Goal: Task Accomplishment & Management: Use online tool/utility

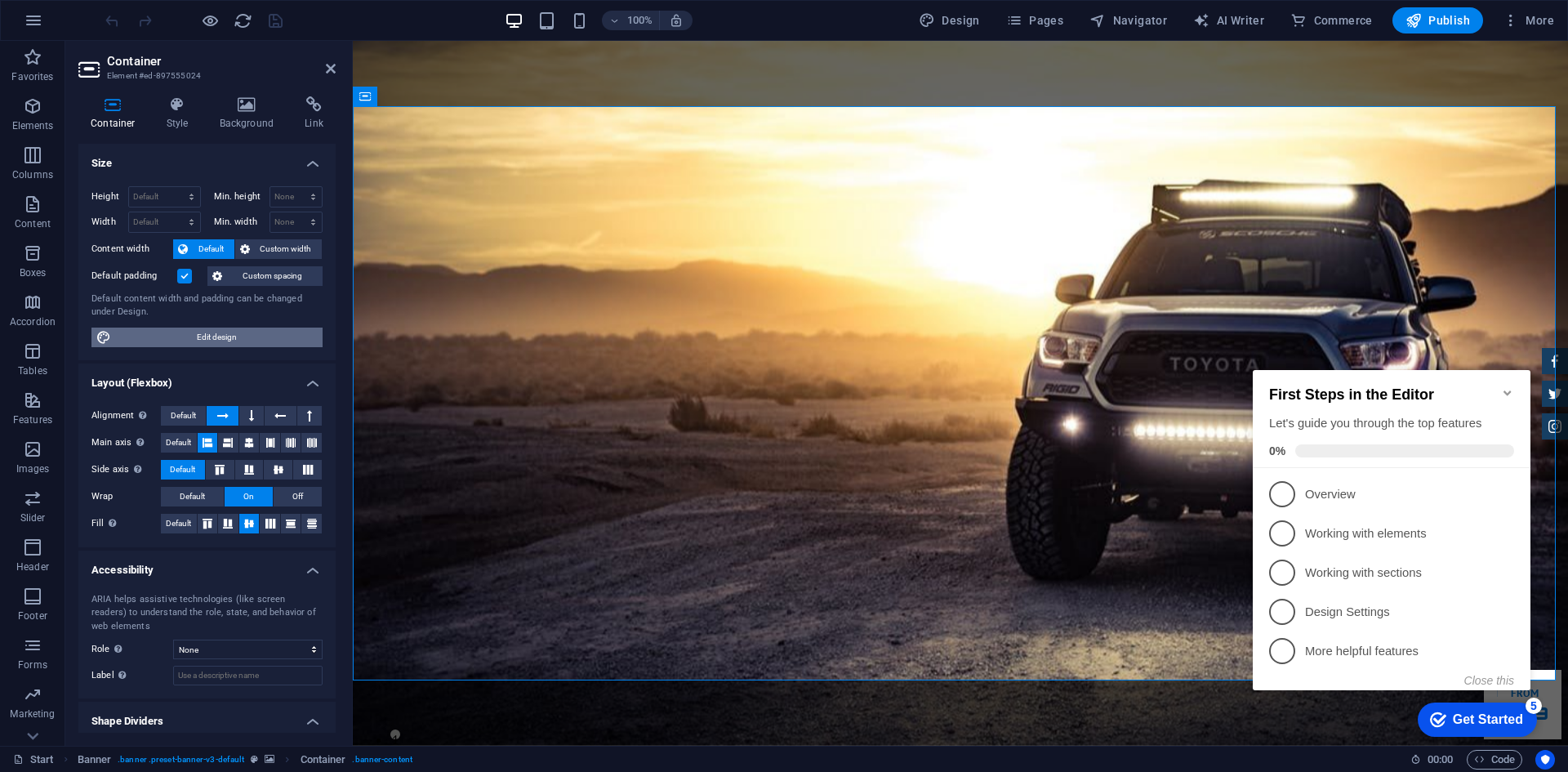
click at [196, 339] on span "Edit design" at bounding box center [216, 337] width 202 height 20
select select "rem"
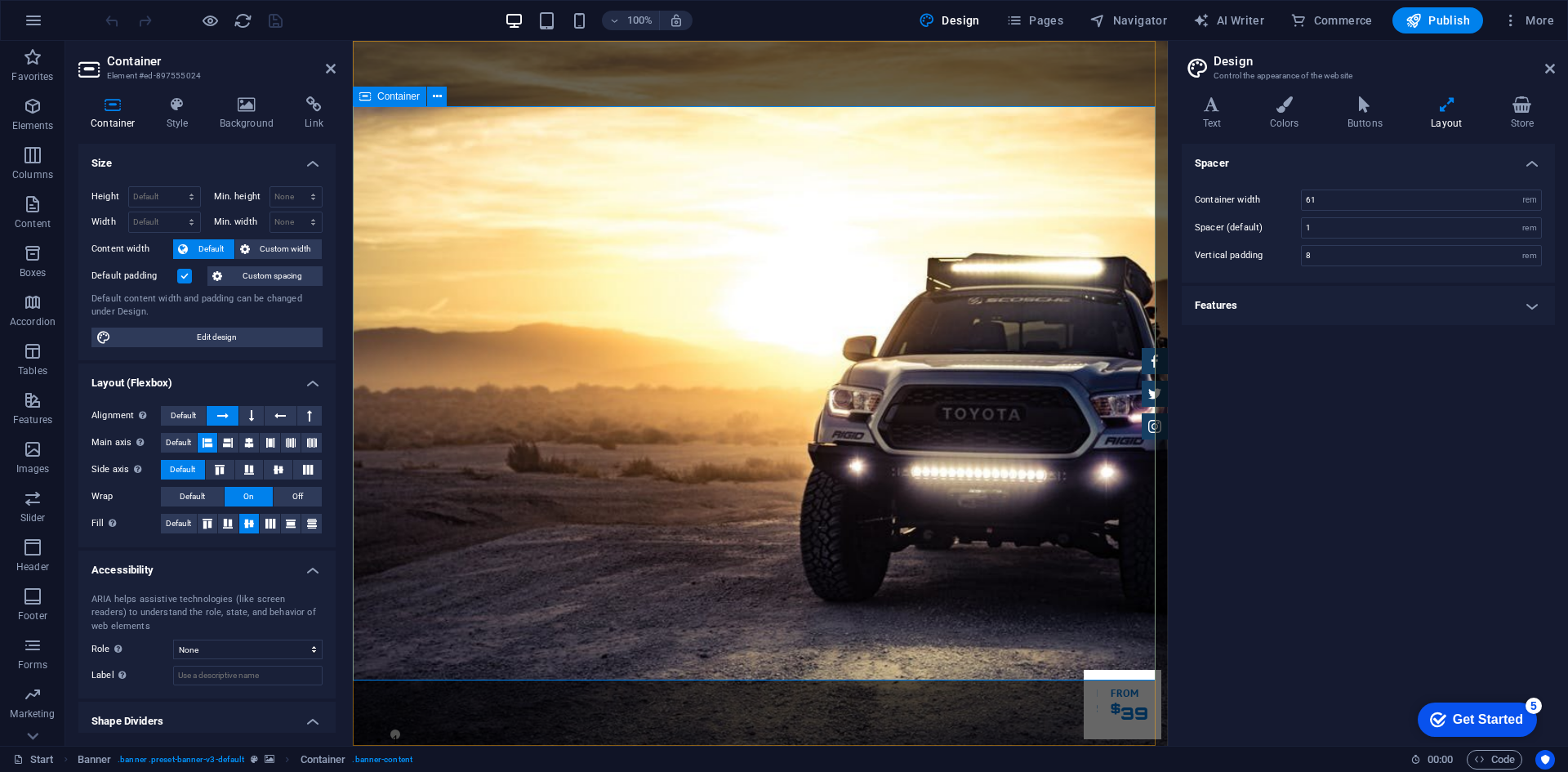
click at [235, 112] on h4 "Background" at bounding box center [250, 113] width 86 height 34
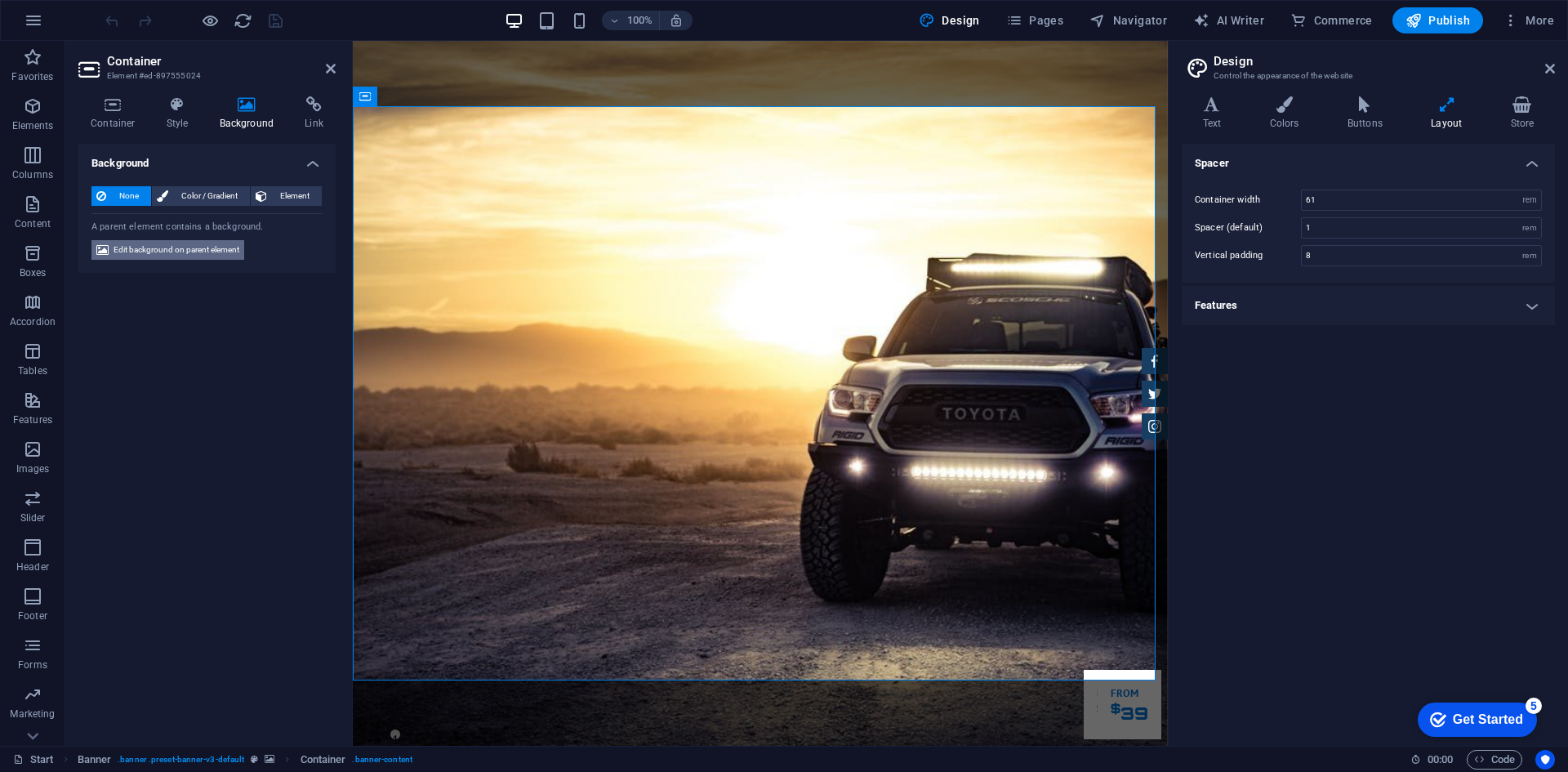
click at [198, 250] on span "Edit background on parent element" at bounding box center [176, 250] width 126 height 20
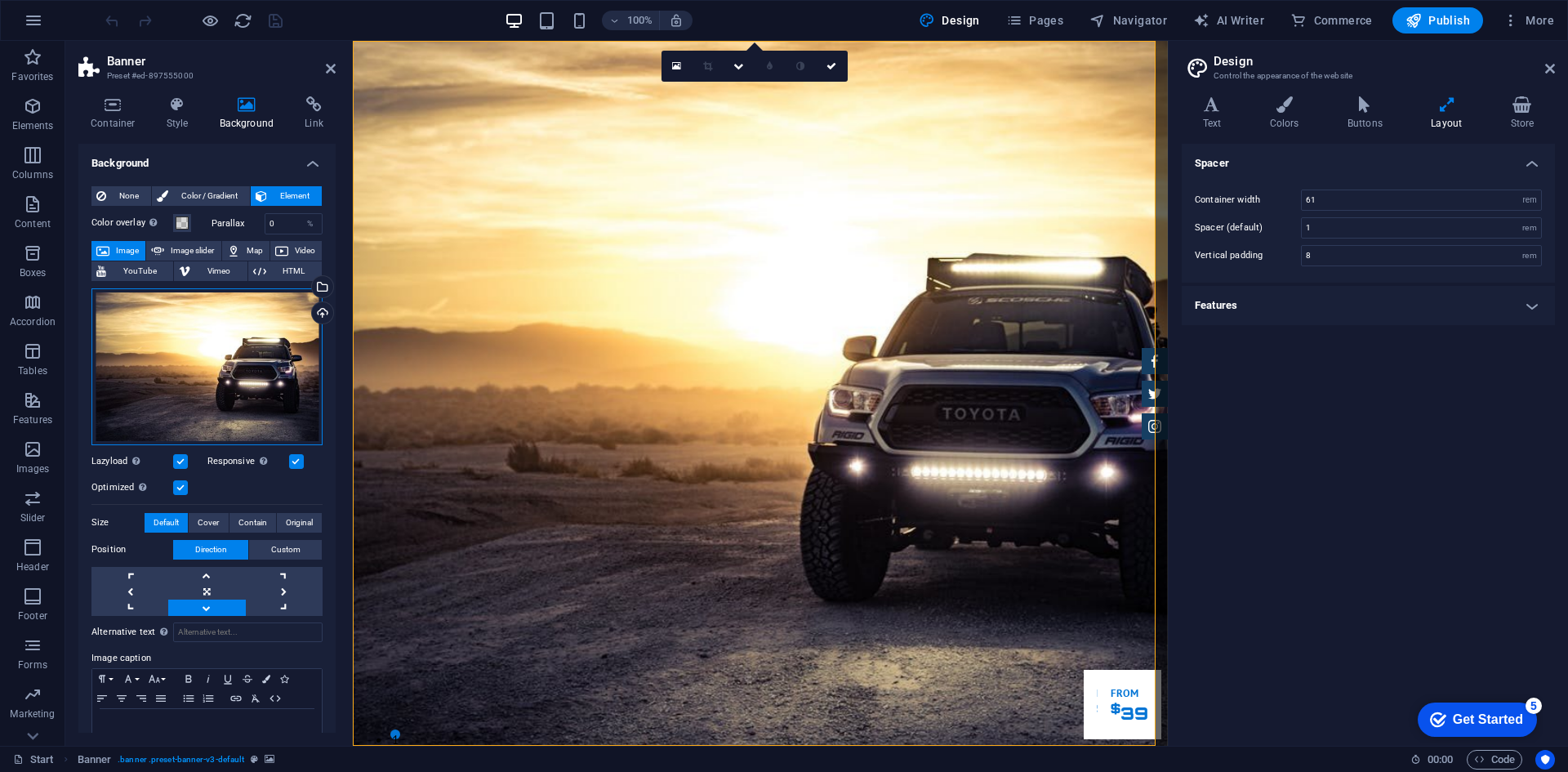
click at [235, 377] on div "Drag files here, click to choose files or select files from Files or our free s…" at bounding box center [206, 366] width 231 height 157
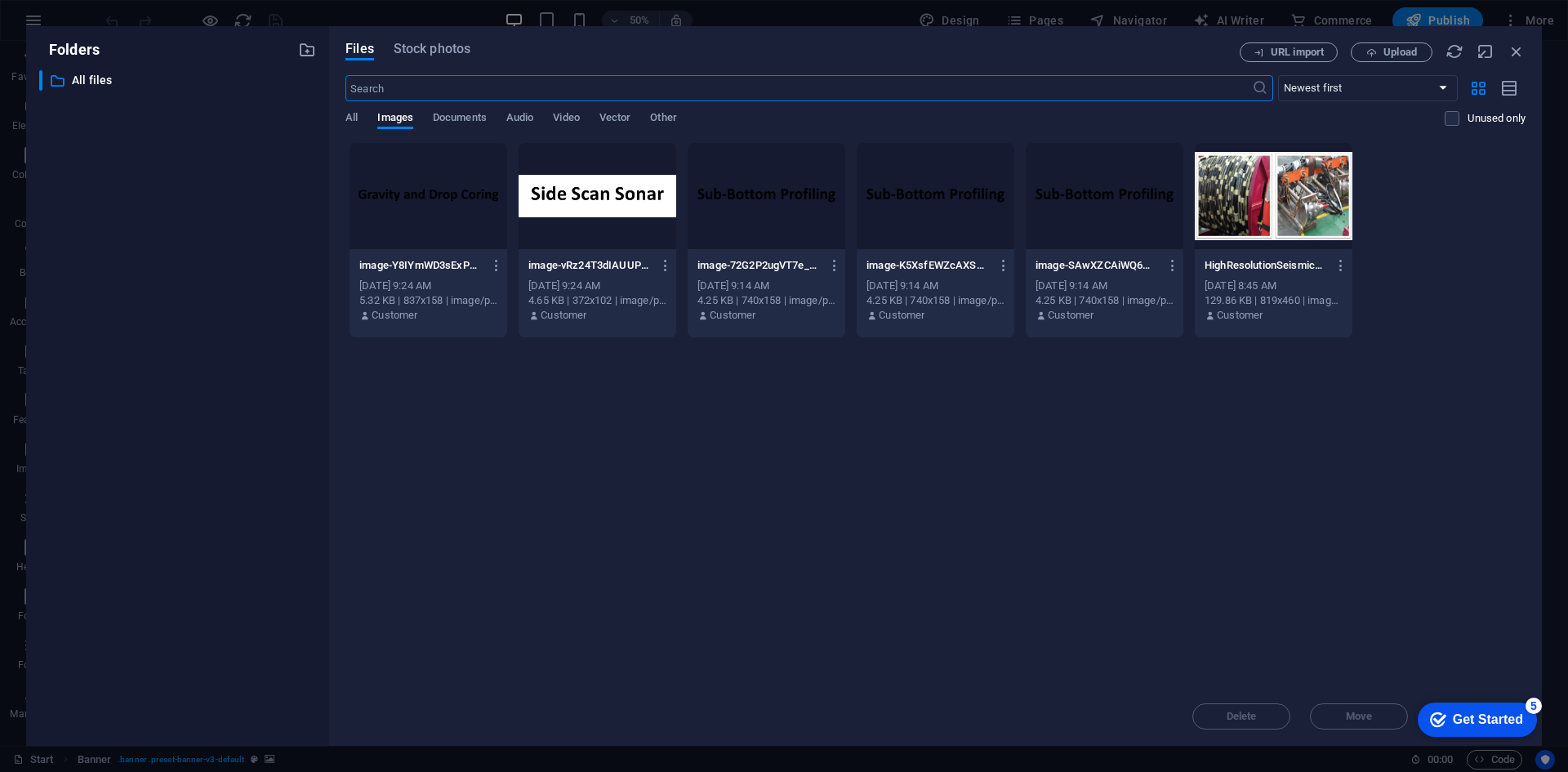
click at [760, 95] on input "text" at bounding box center [798, 88] width 905 height 26
click at [411, 54] on span "Stock photos" at bounding box center [432, 49] width 77 height 20
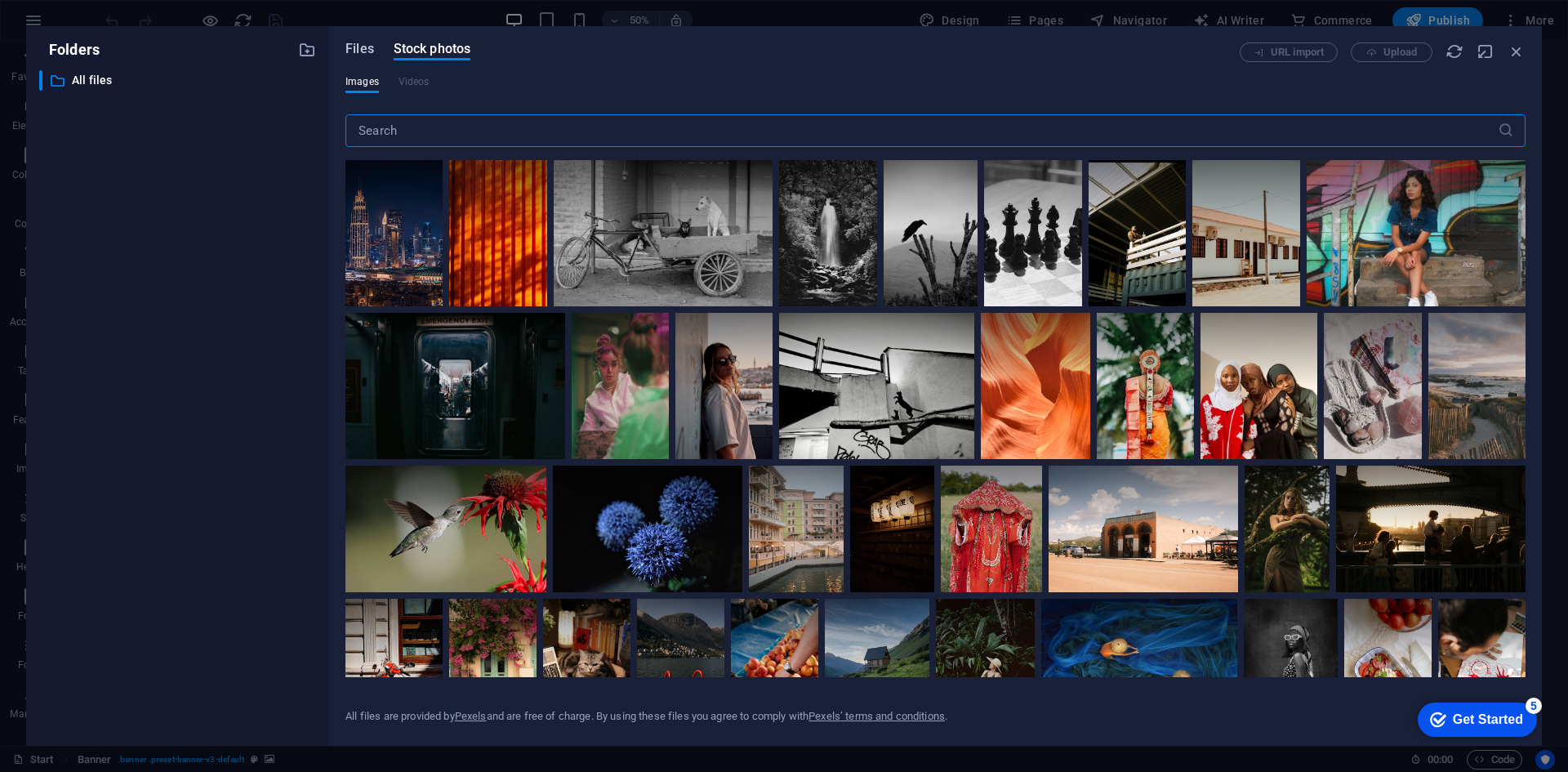
click at [364, 59] on button "Files" at bounding box center [360, 51] width 29 height 18
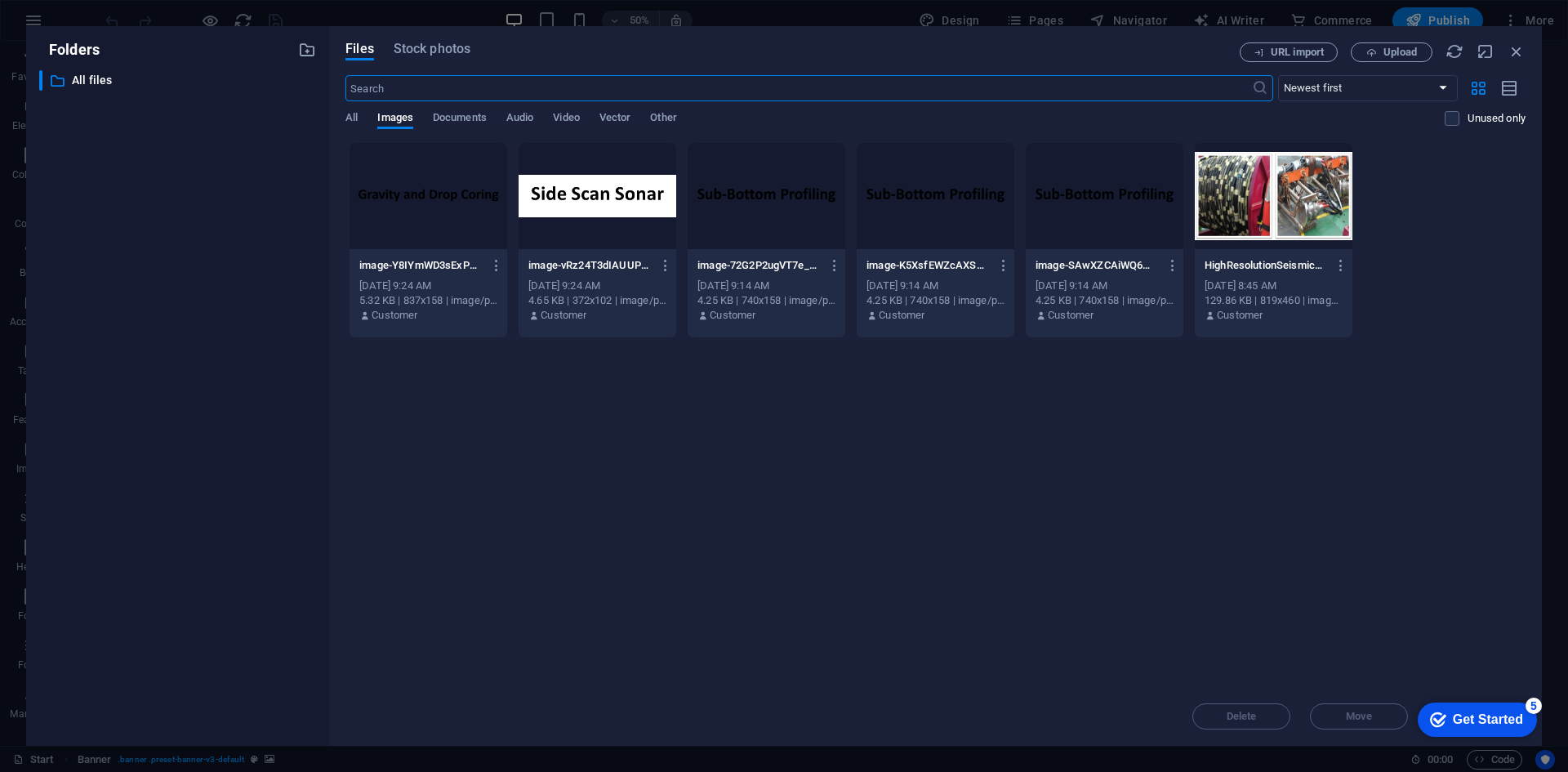
click at [404, 84] on input "text" at bounding box center [798, 88] width 905 height 26
click at [484, 90] on input "text" at bounding box center [798, 88] width 905 height 26
